Goal: Contribute content: Add original content to the website for others to see

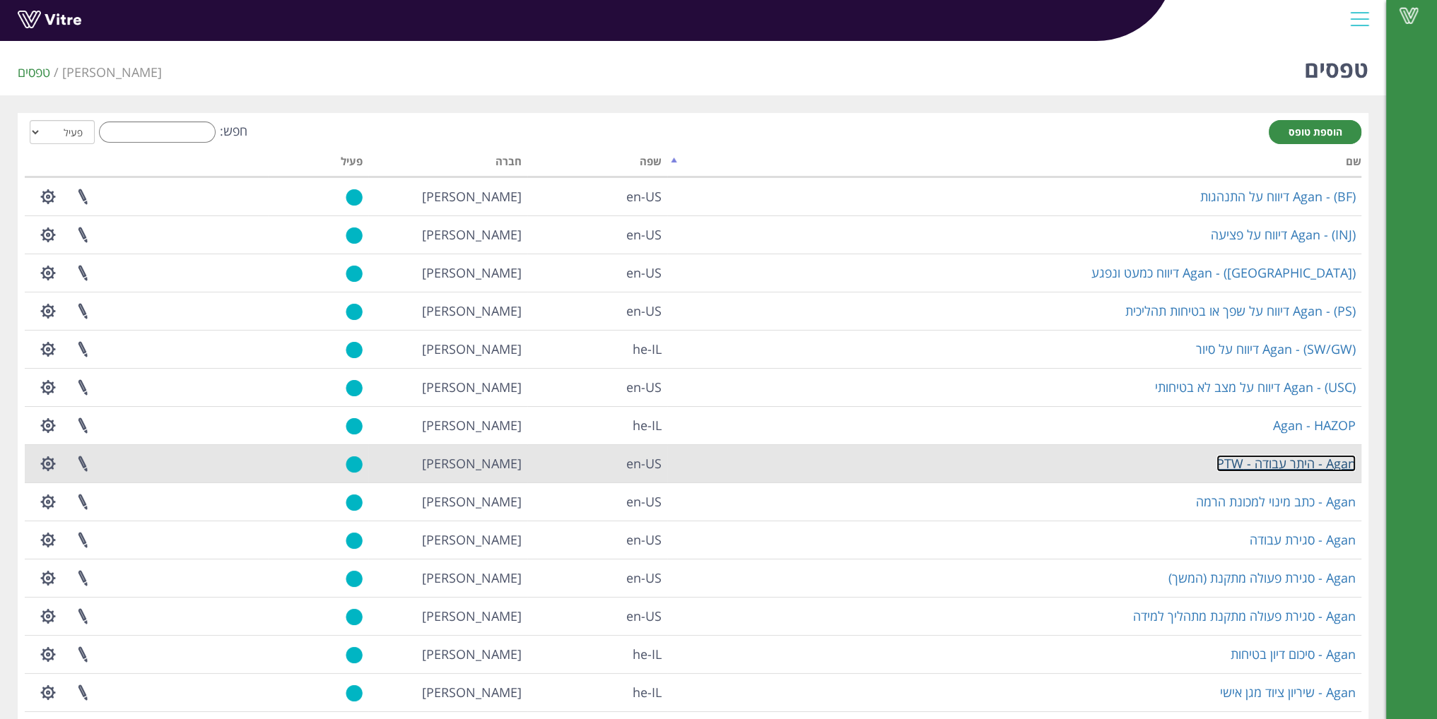
click at [1238, 461] on link "Agan - היתר עבודה - PTW" at bounding box center [1285, 463] width 139 height 17
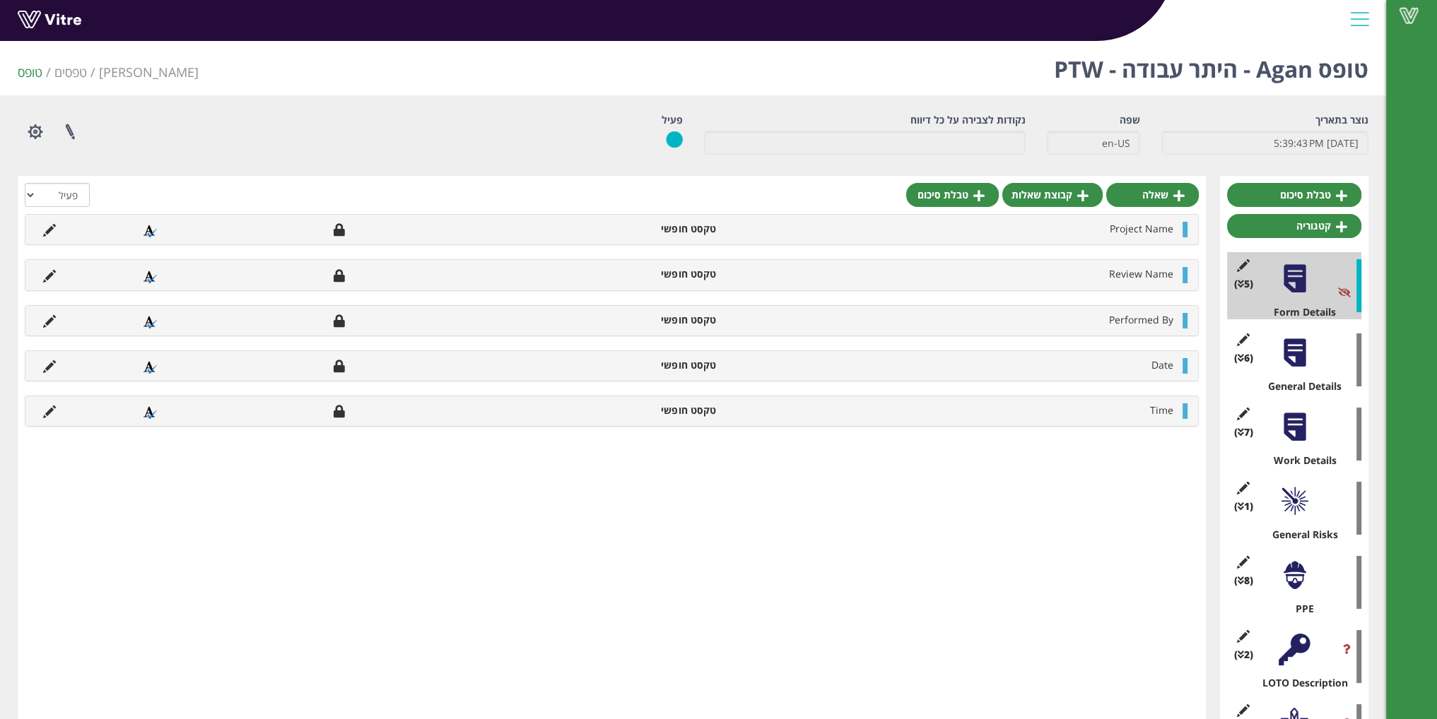
click at [1297, 597] on div "(8 ) PPE" at bounding box center [1294, 582] width 134 height 67
click at [1296, 583] on div at bounding box center [1294, 576] width 32 height 32
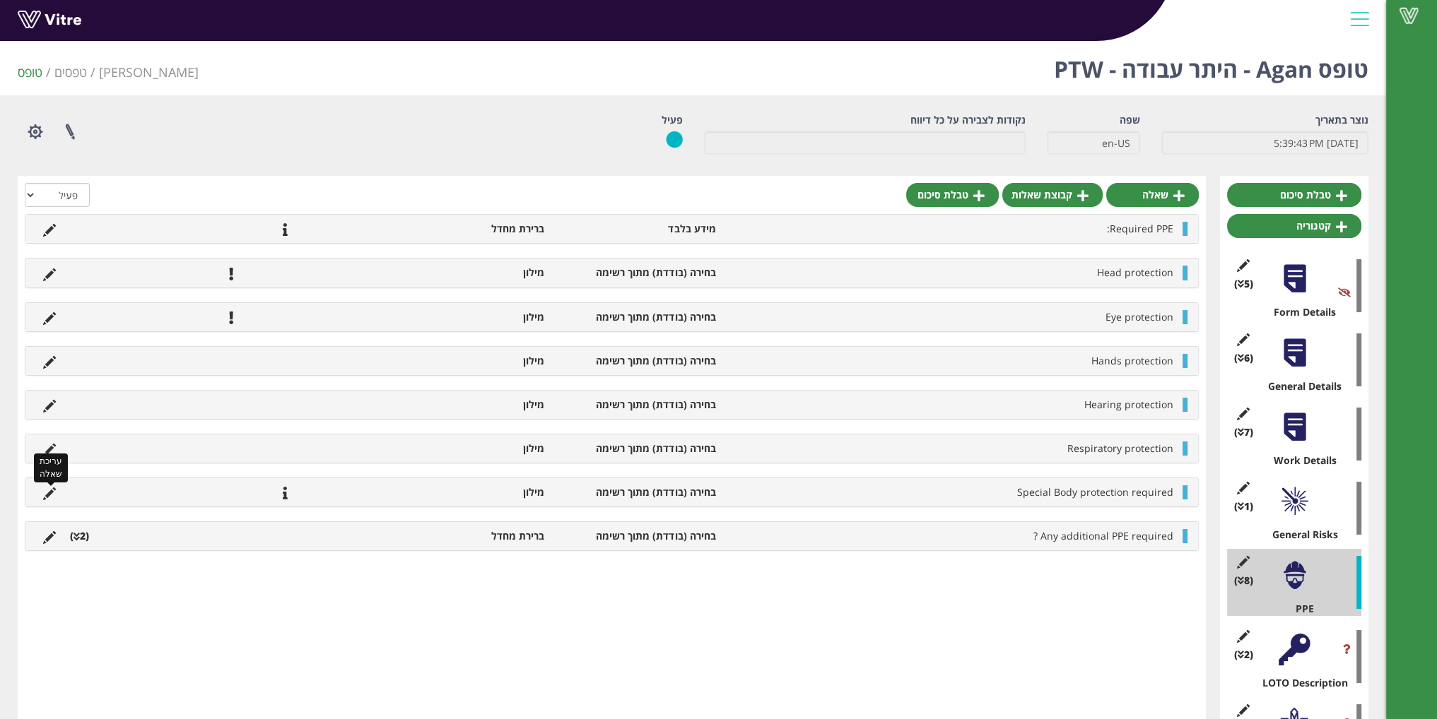
click at [50, 489] on icon at bounding box center [49, 494] width 13 height 13
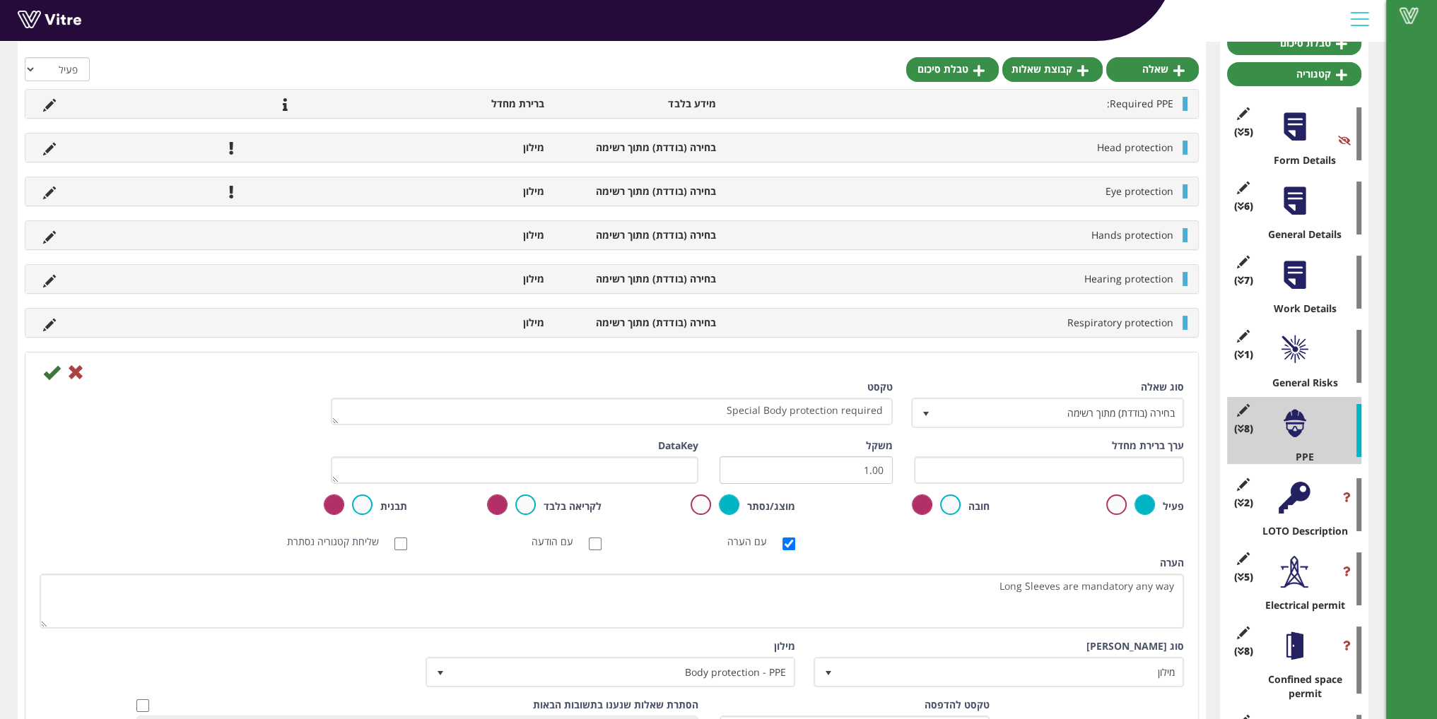
scroll to position [141, 0]
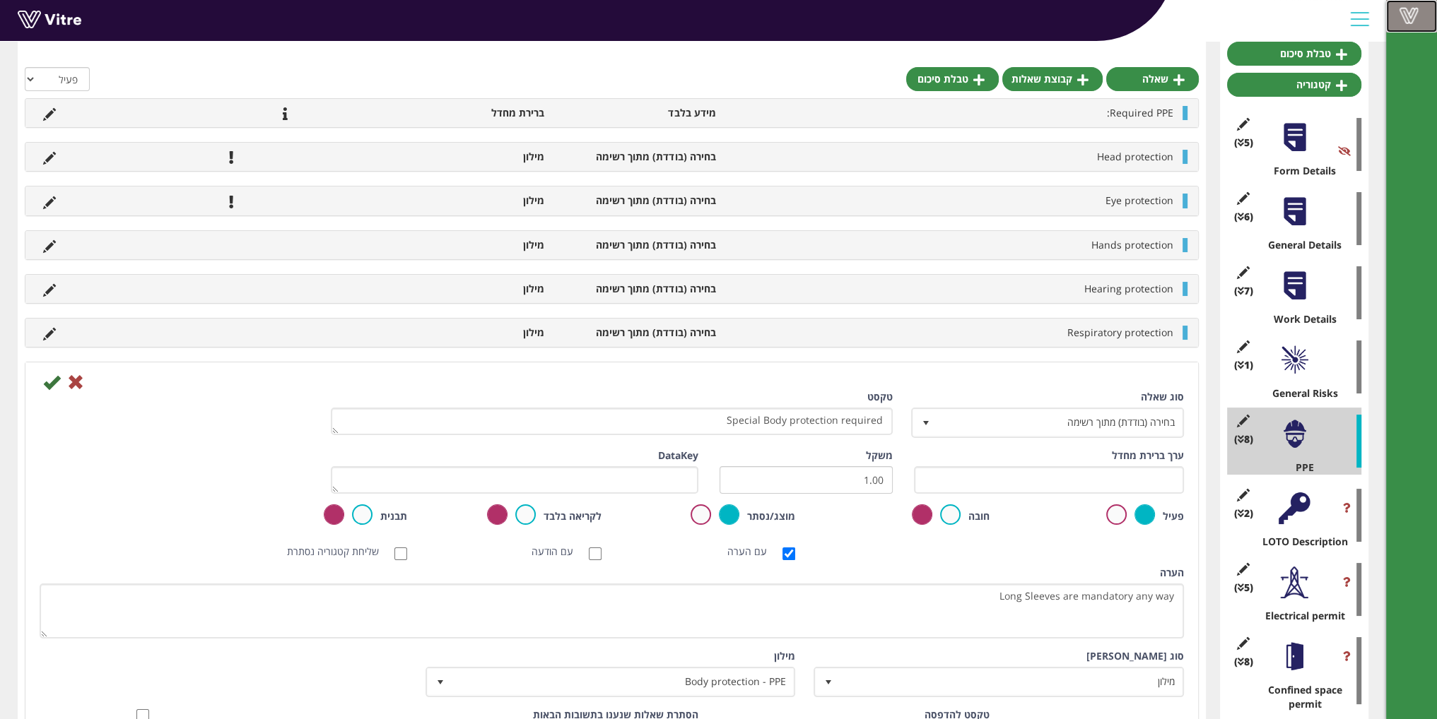
click at [1399, 18] on span at bounding box center [1408, 15] width 35 height 17
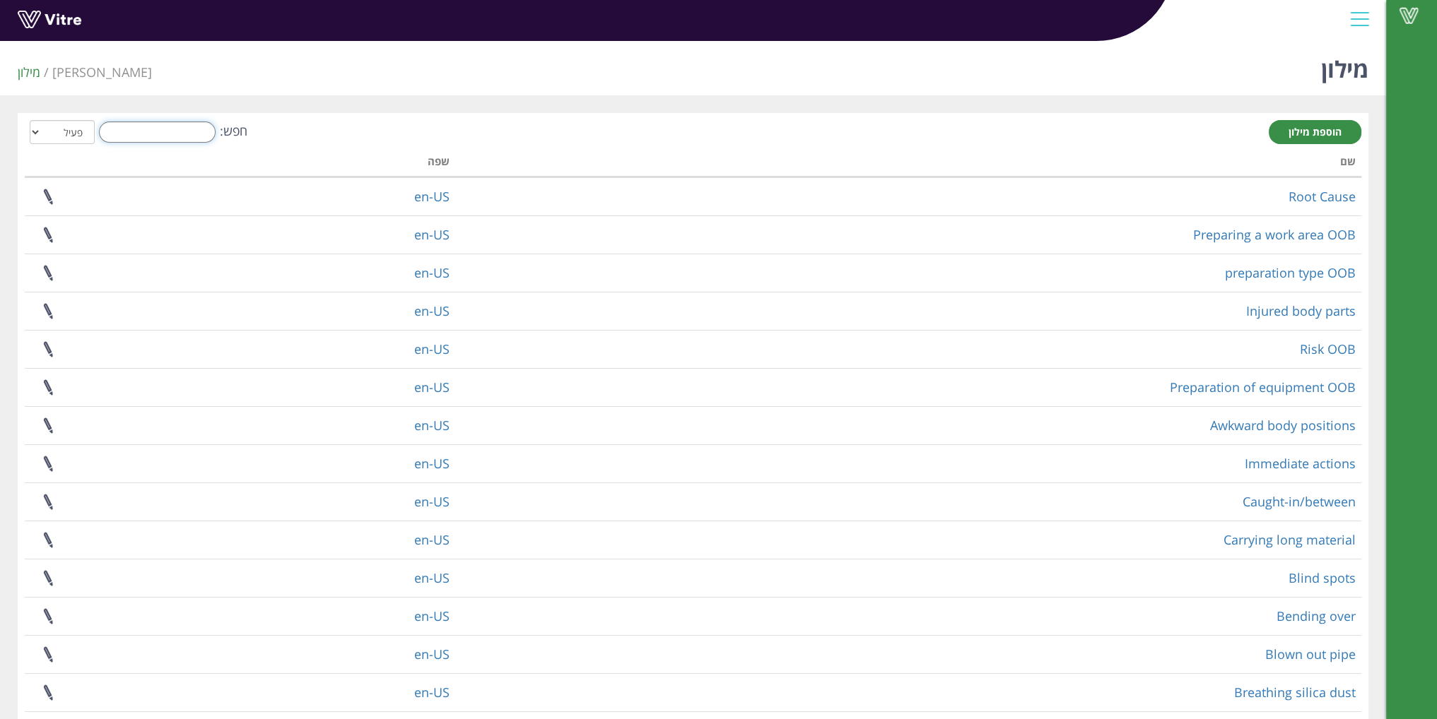
click at [141, 131] on input "חפש:" at bounding box center [157, 132] width 117 height 21
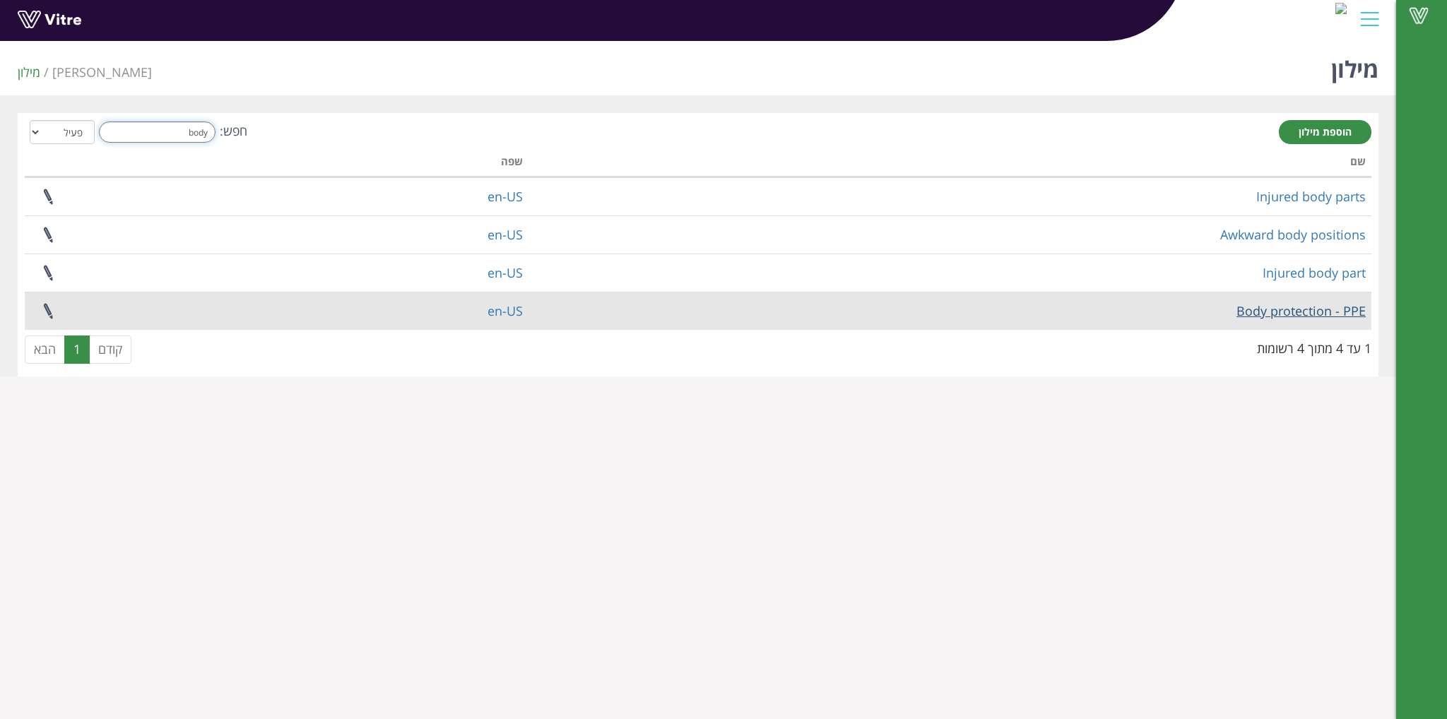
type input "body"
click at [1269, 317] on link "Body protection - PPE" at bounding box center [1301, 310] width 129 height 17
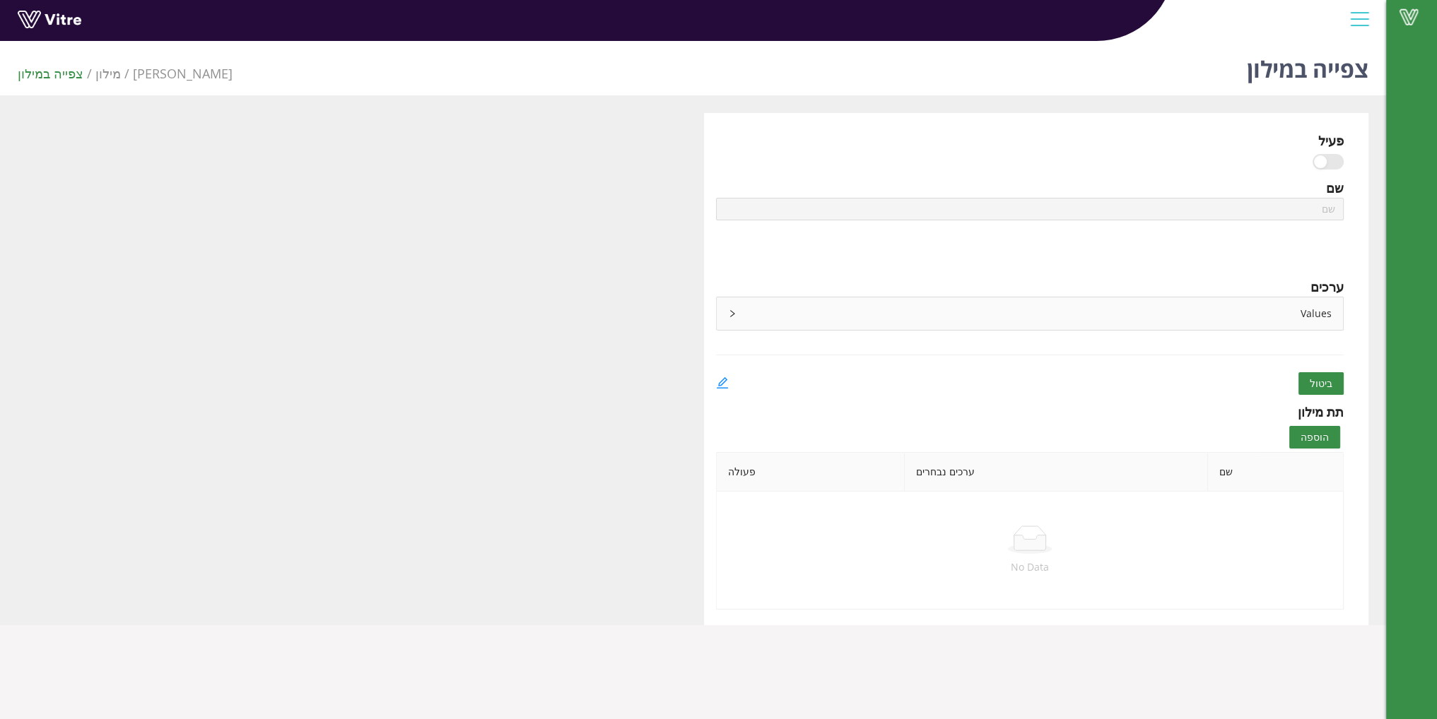
type input "Body protection - PPE"
click at [727, 378] on icon "edit" at bounding box center [721, 382] width 11 height 11
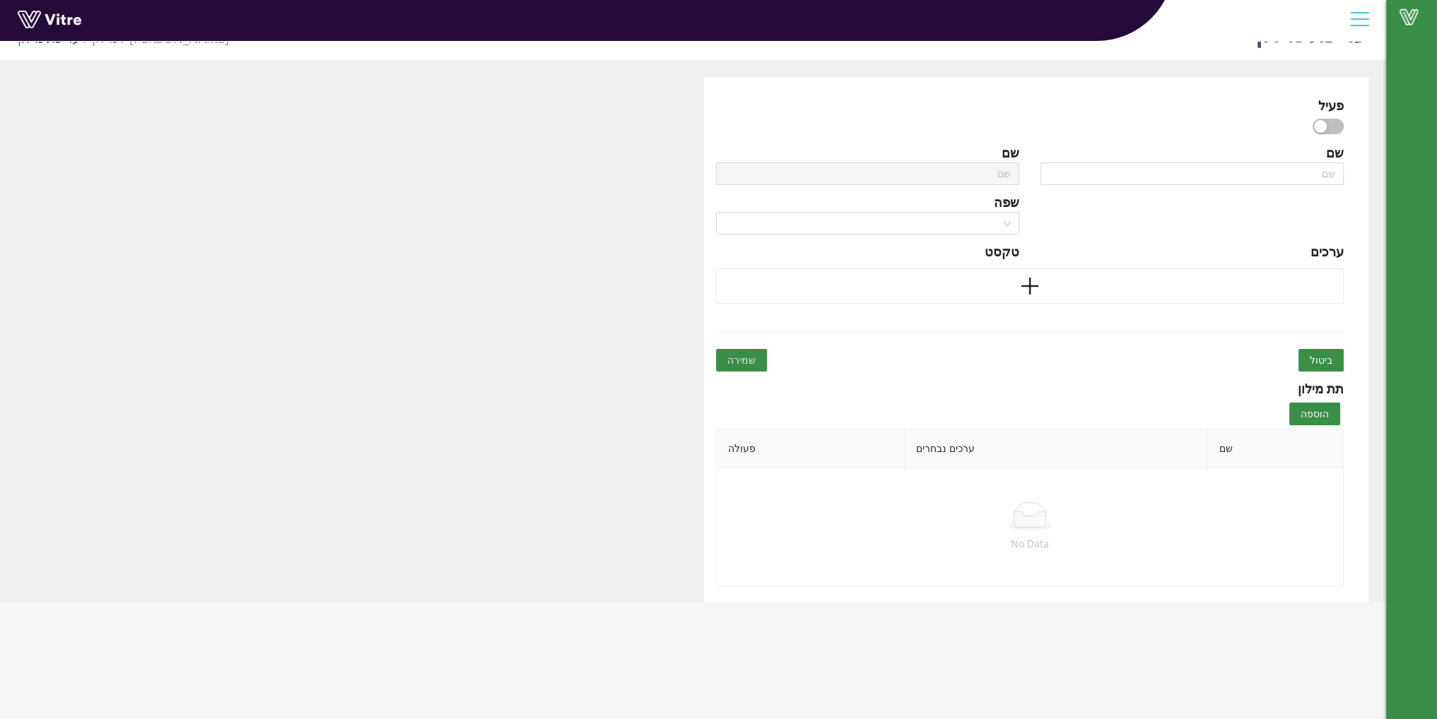
type input "Body protection - PPE"
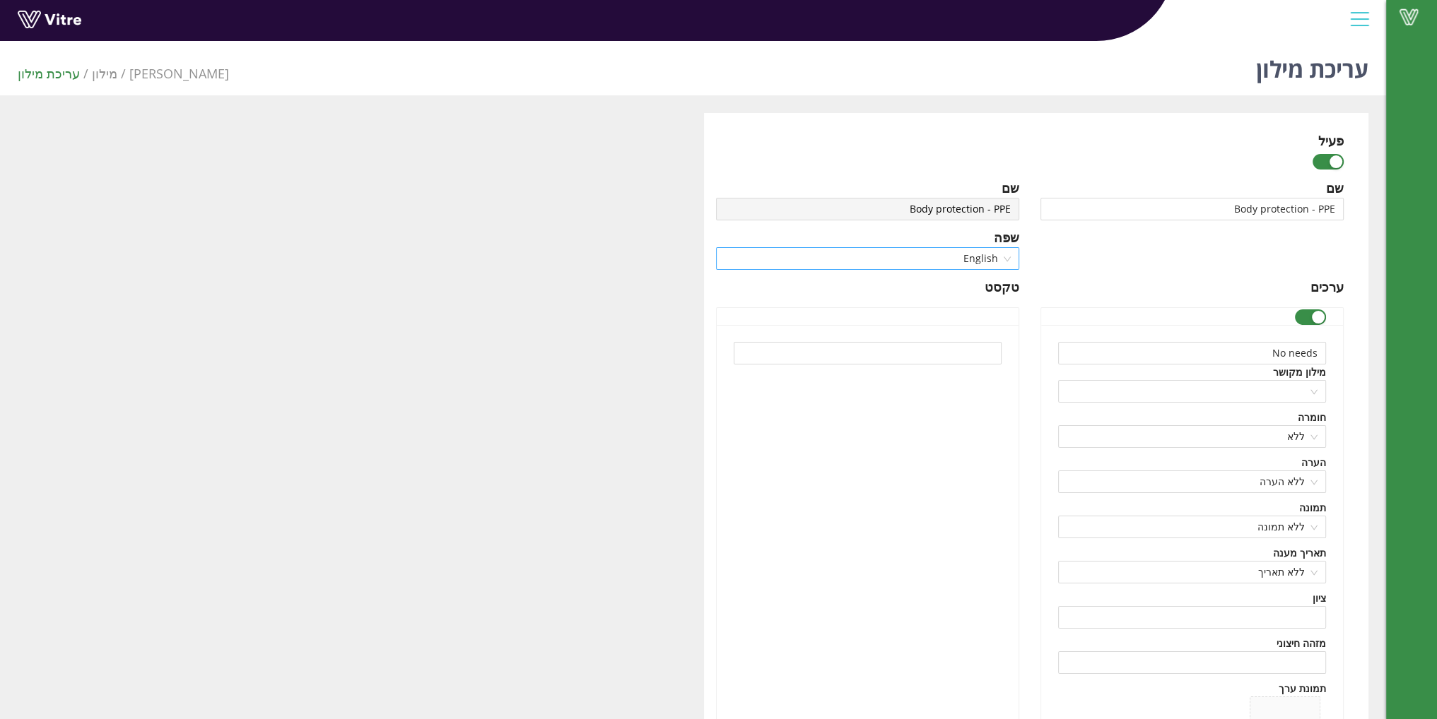
click at [1004, 260] on span "English" at bounding box center [867, 258] width 286 height 21
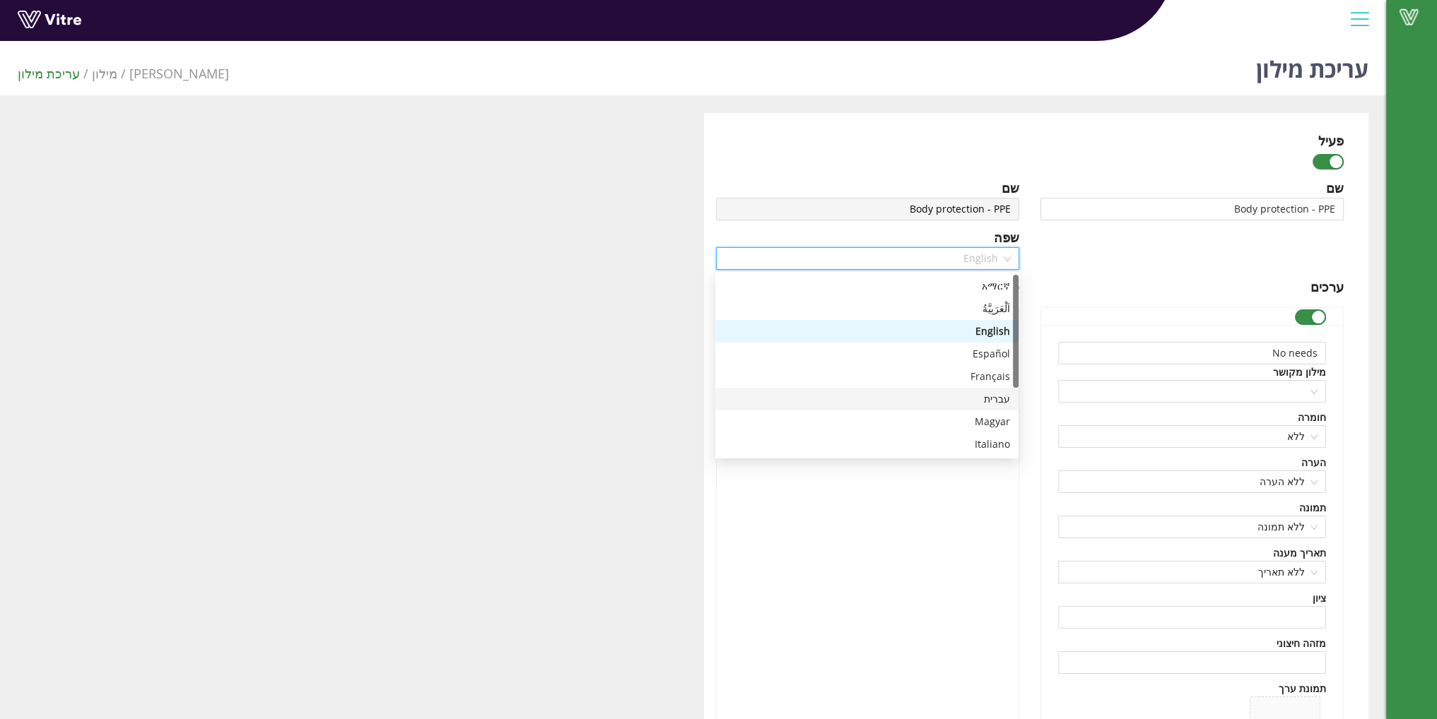
click at [991, 396] on div "עברית" at bounding box center [867, 400] width 286 height 16
type input "אין צורך"
type input "חליפה לאבקות"
type input "חליפה לכימיקלים"
type input "סינר"
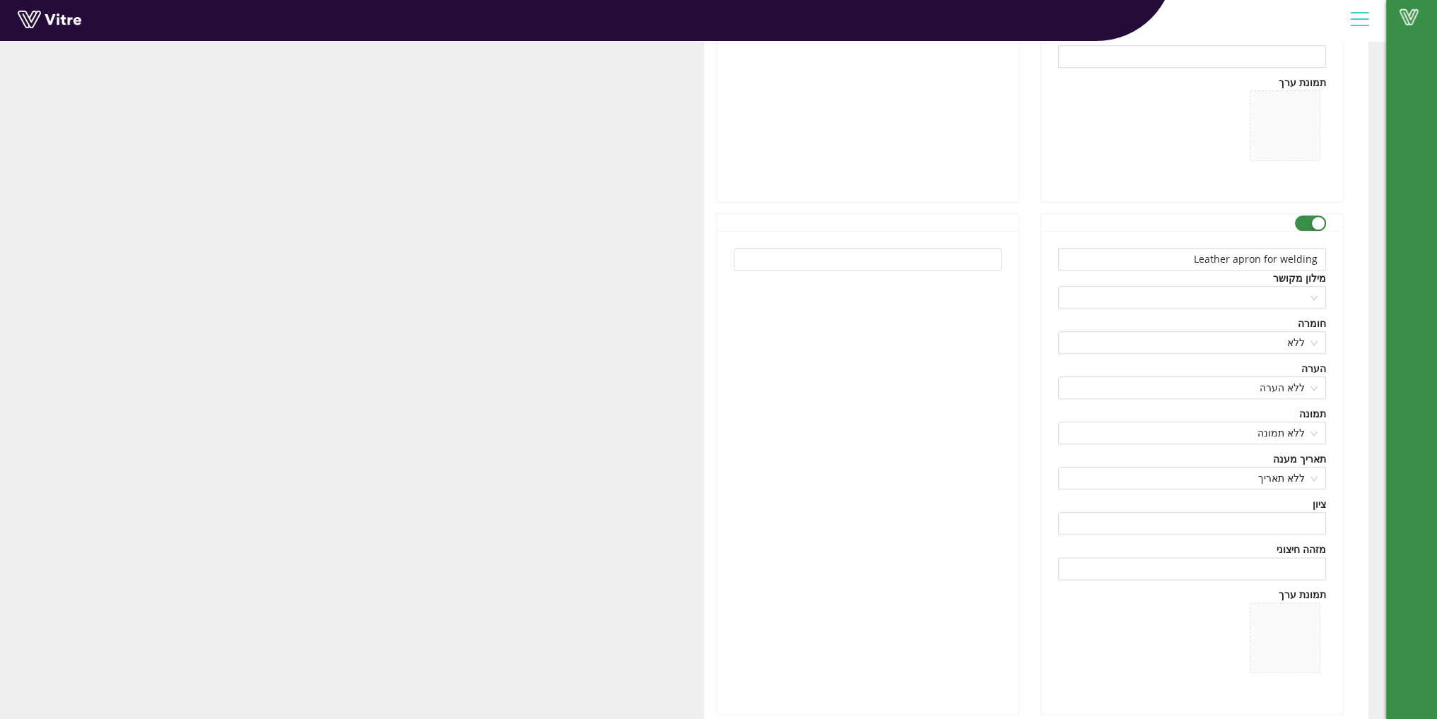
scroll to position [2151, 0]
click at [893, 242] on input "text" at bounding box center [868, 251] width 268 height 23
drag, startPoint x: 1166, startPoint y: 247, endPoint x: 1411, endPoint y: 259, distance: 245.5
click at [978, 249] on input "text" at bounding box center [868, 251] width 268 height 23
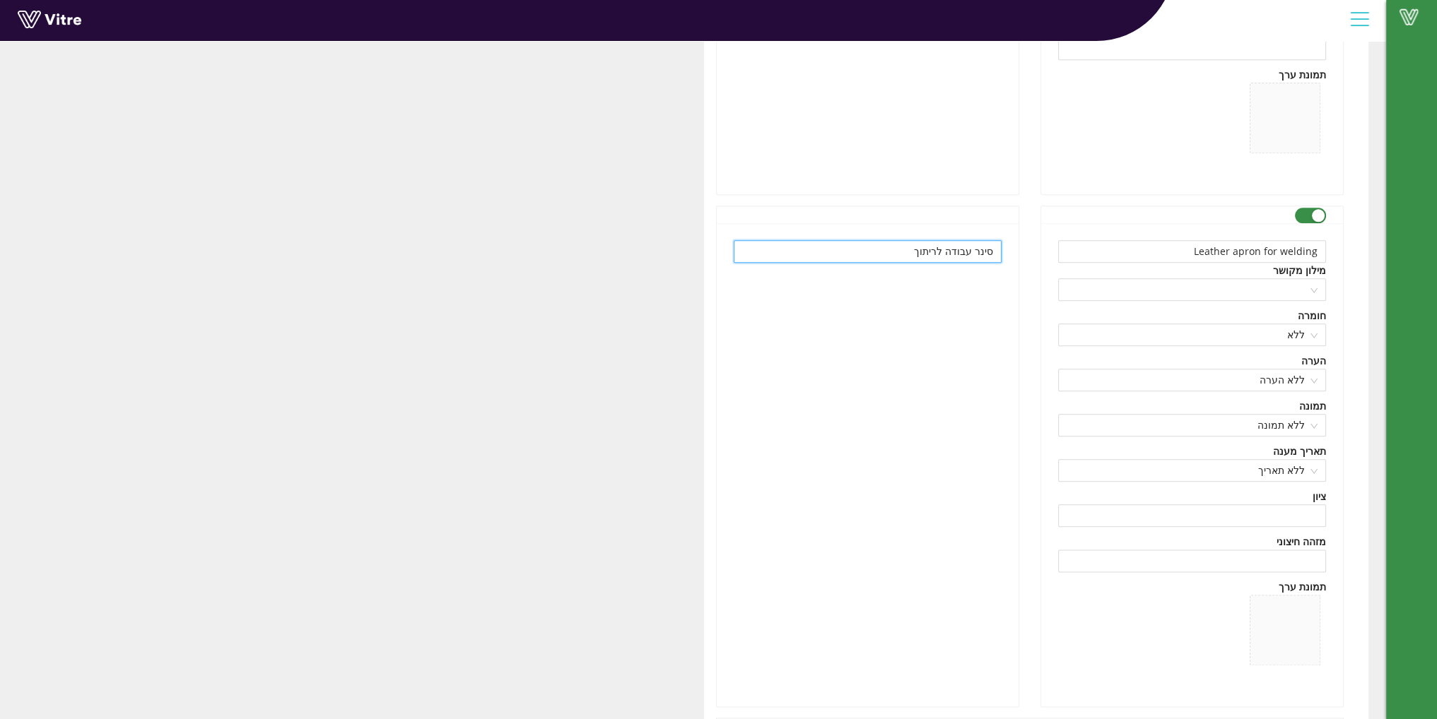
click at [973, 252] on input "סינר עבודה לריתוך" at bounding box center [868, 251] width 268 height 23
click at [948, 252] on input "סינר עבודה לריתוך" at bounding box center [868, 251] width 268 height 23
click at [949, 250] on input "סינר עבודה עור לריתוך" at bounding box center [868, 251] width 268 height 23
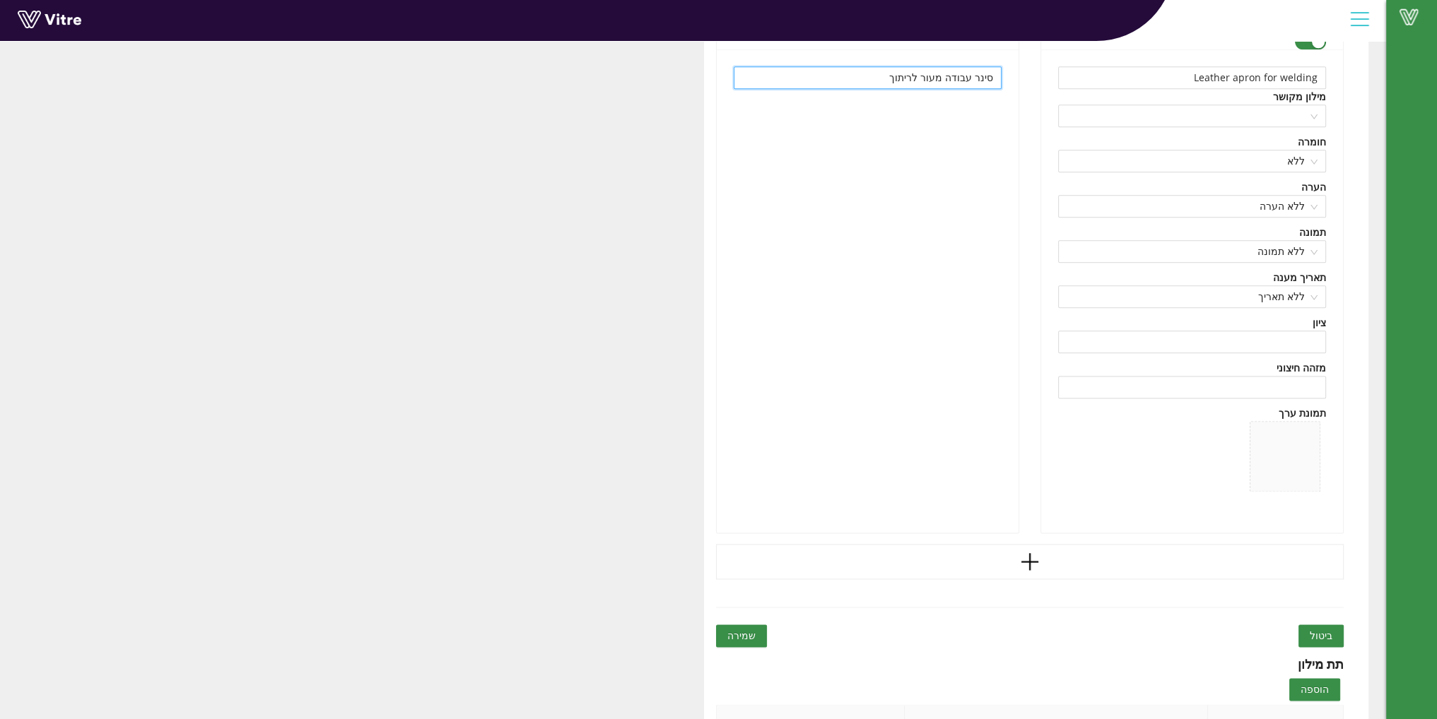
scroll to position [2434, 0]
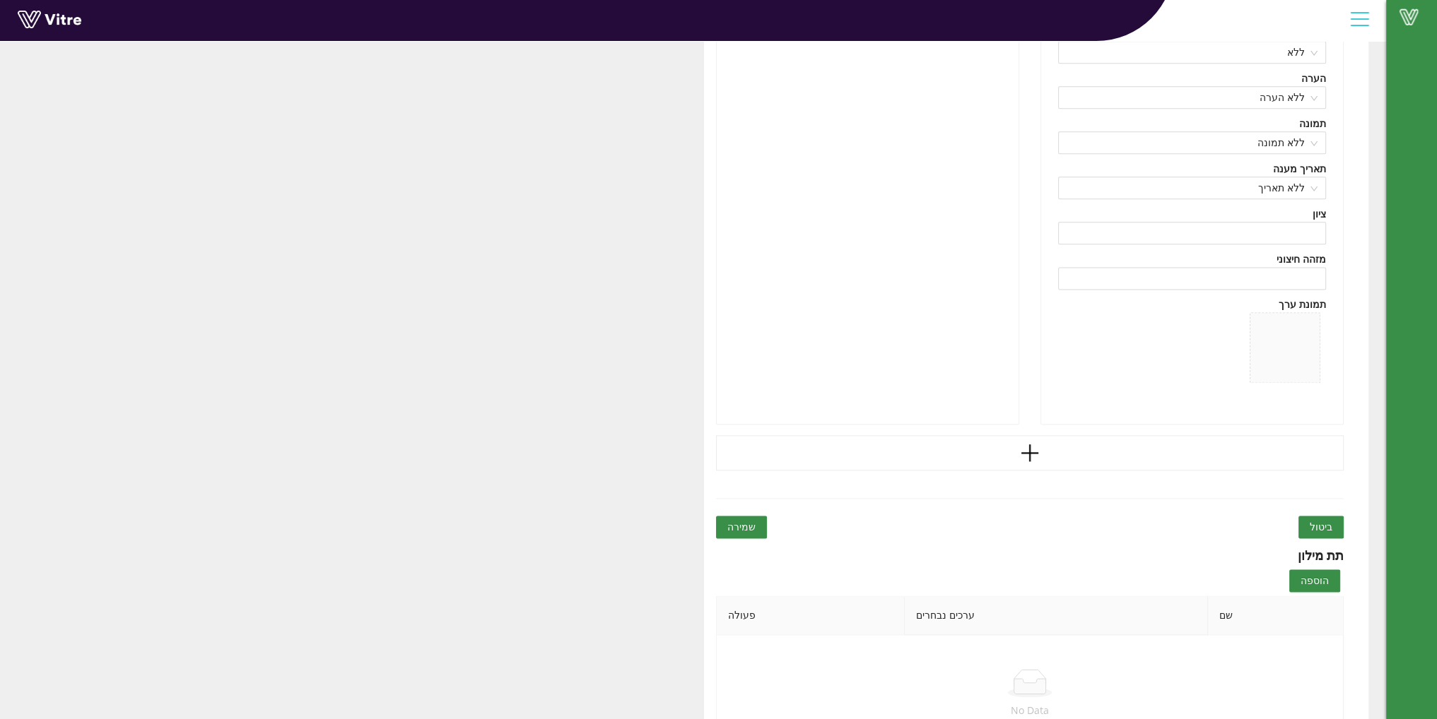
type input "סינר עבודה מעור לריתוך"
click at [737, 529] on span "שמירה" at bounding box center [741, 527] width 28 height 16
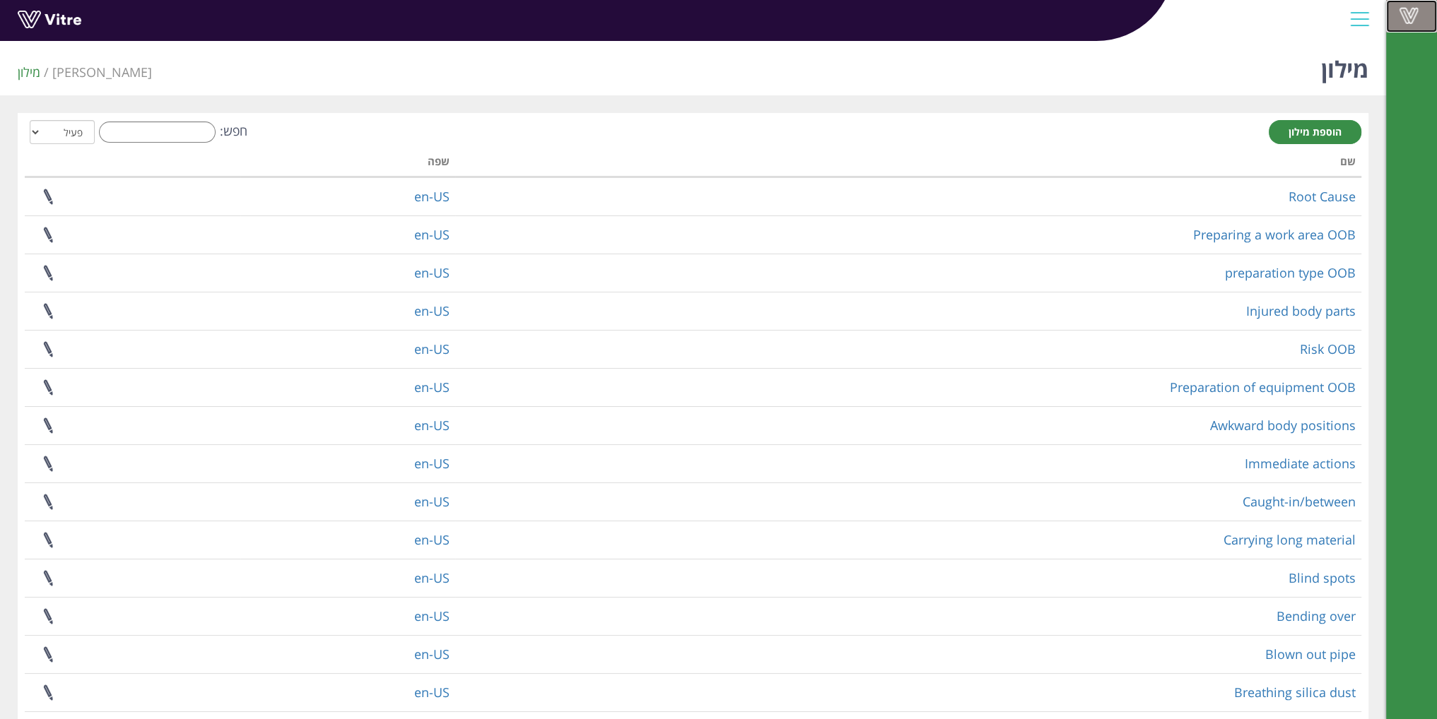
click at [1409, 25] on link "Vitre" at bounding box center [1411, 16] width 51 height 33
